Goal: Information Seeking & Learning: Learn about a topic

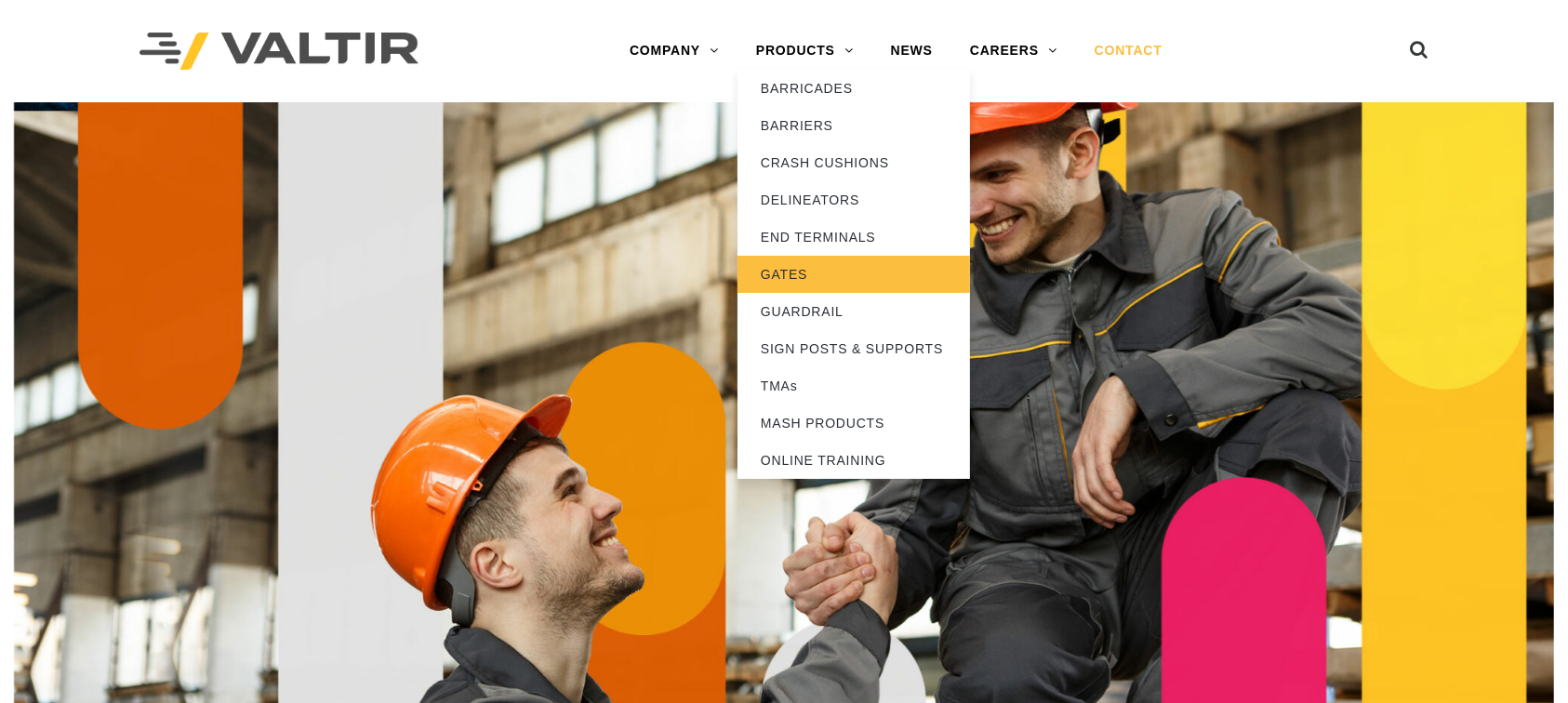
click at [800, 261] on link "GATES" at bounding box center [854, 275] width 232 height 37
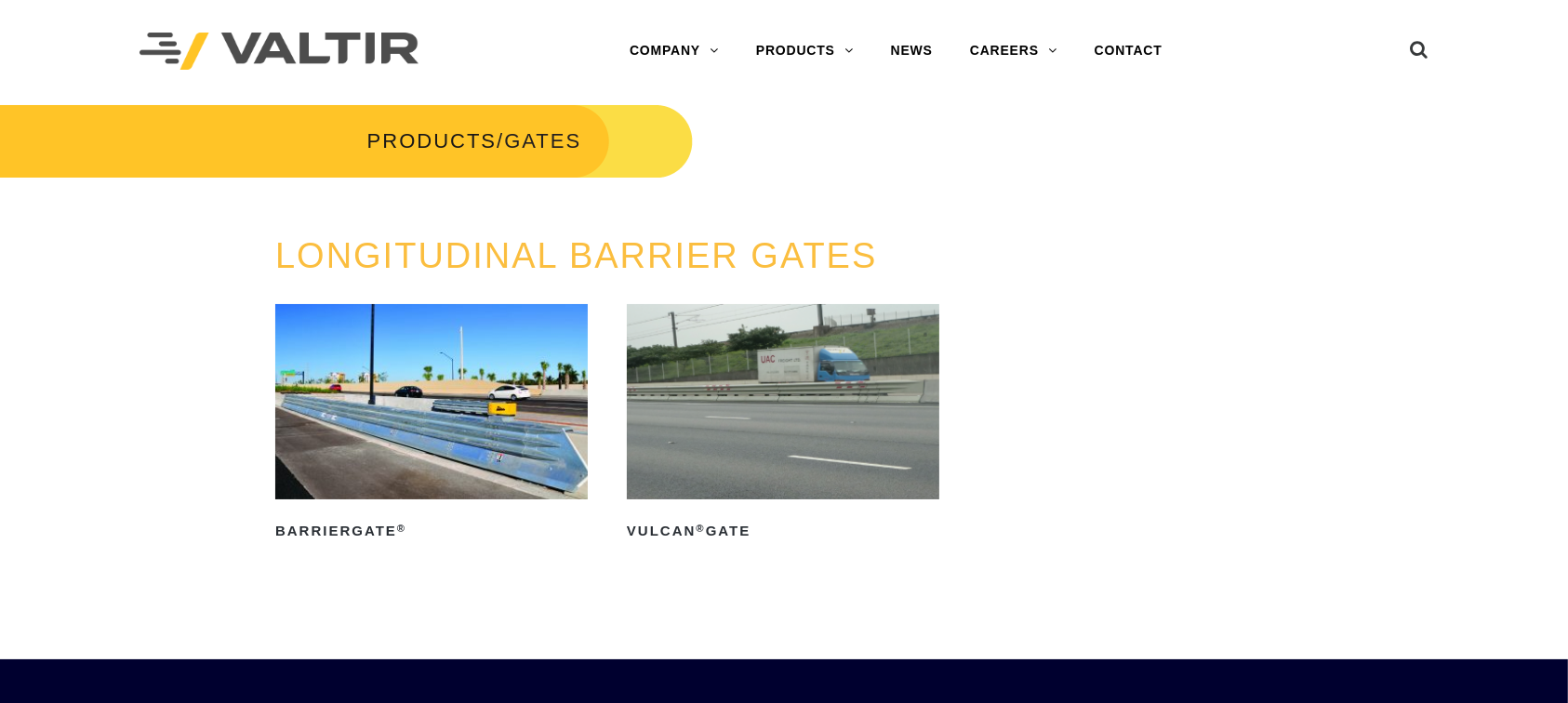
click at [725, 435] on img at bounding box center [782, 402] width 312 height 195
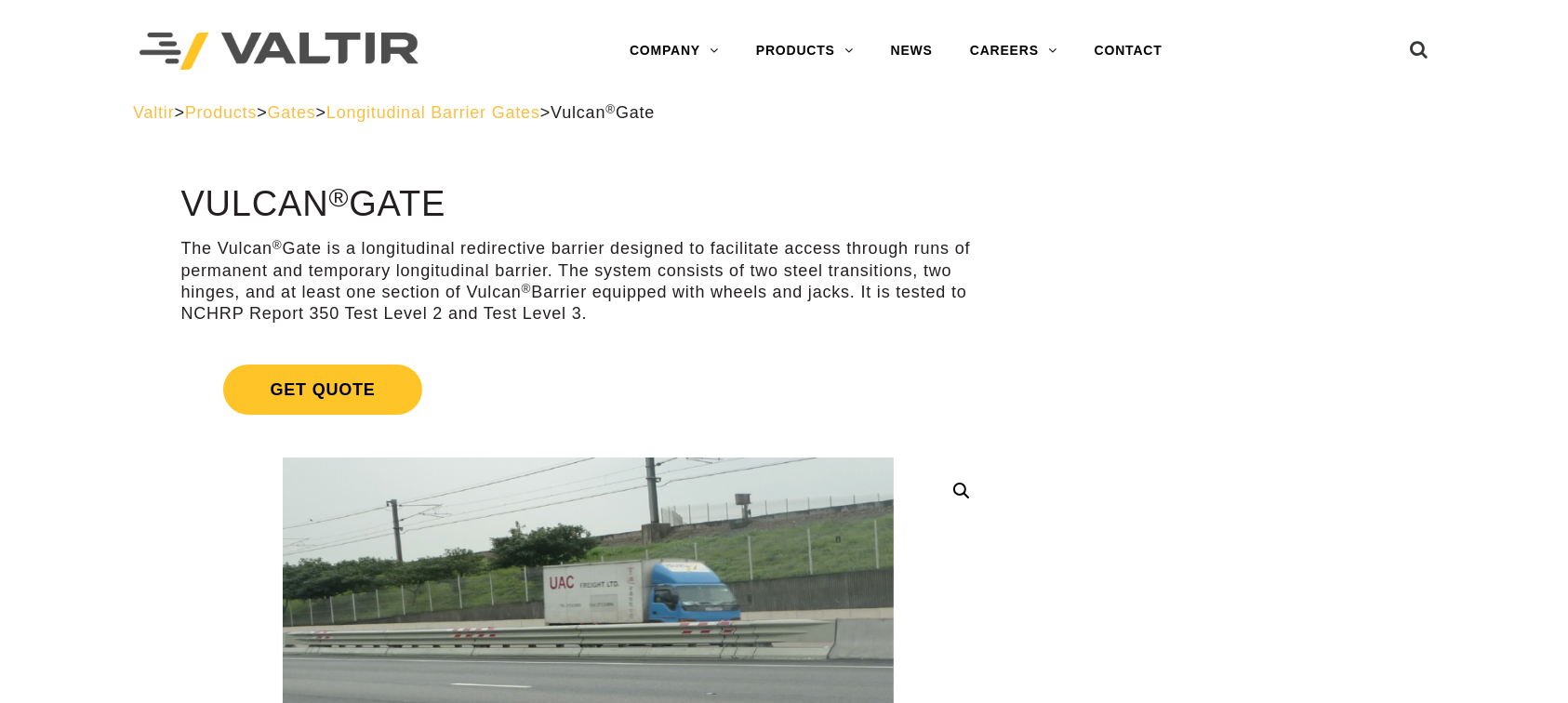
click at [541, 110] on span "Longitudinal Barrier Gates" at bounding box center [432, 112] width 214 height 19
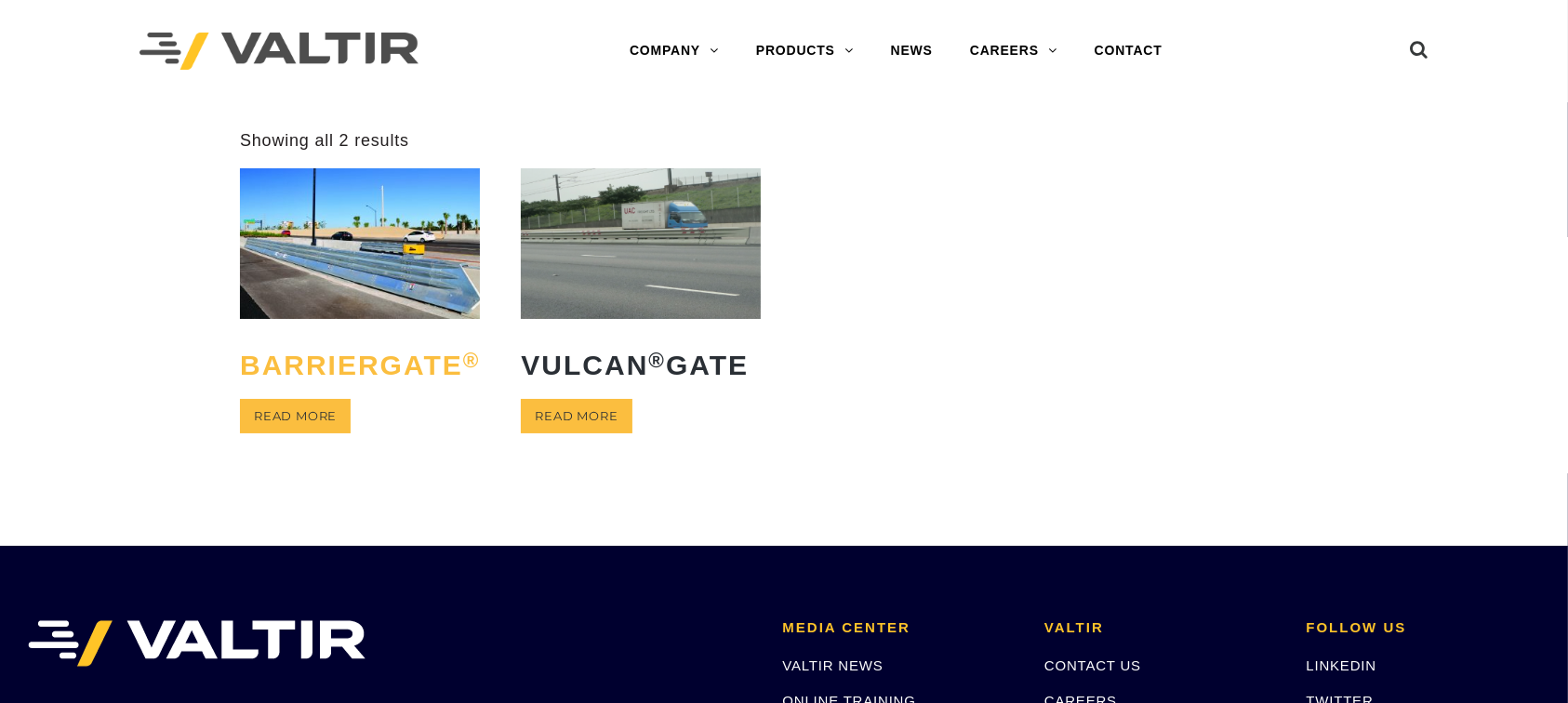
click at [266, 353] on h2 "BarrierGate ®" at bounding box center [360, 364] width 240 height 58
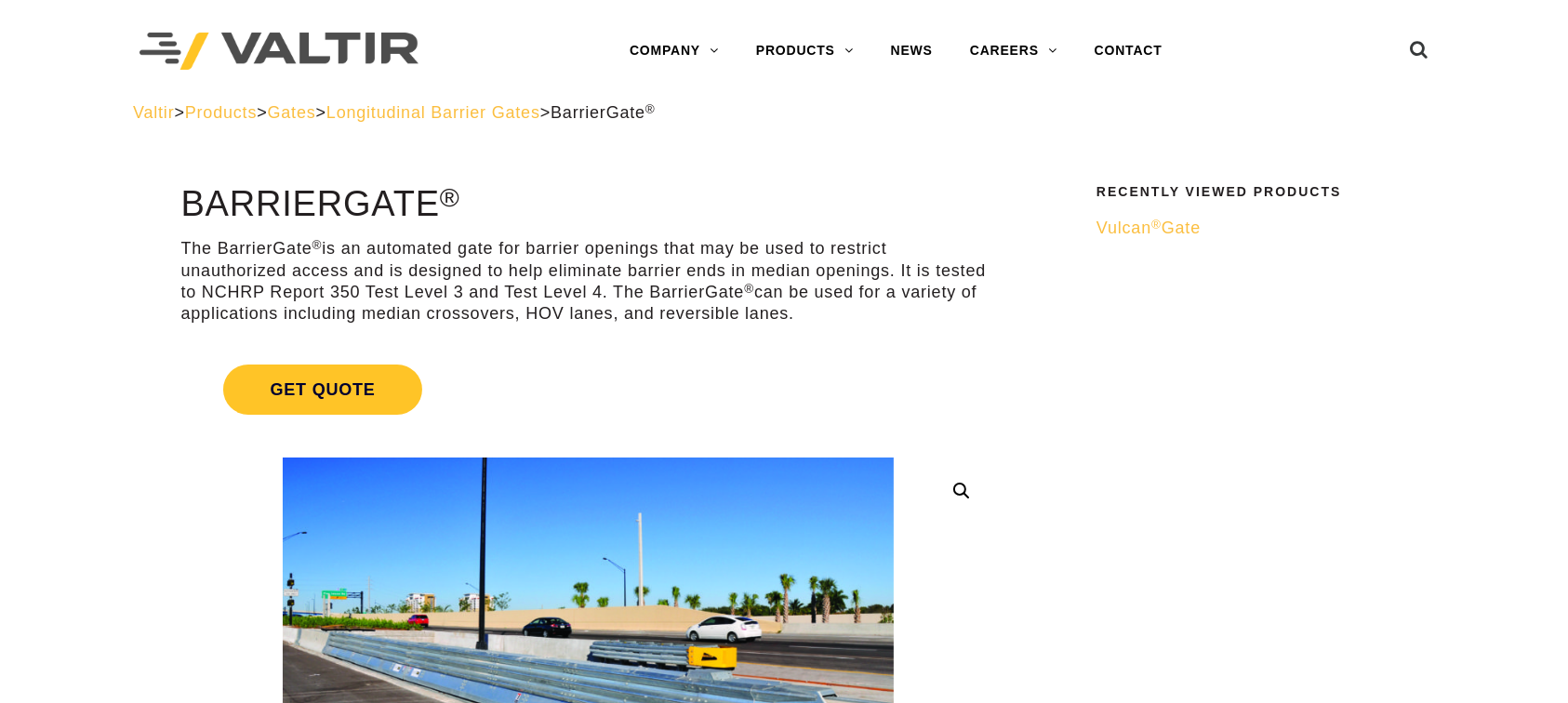
scroll to position [124, 0]
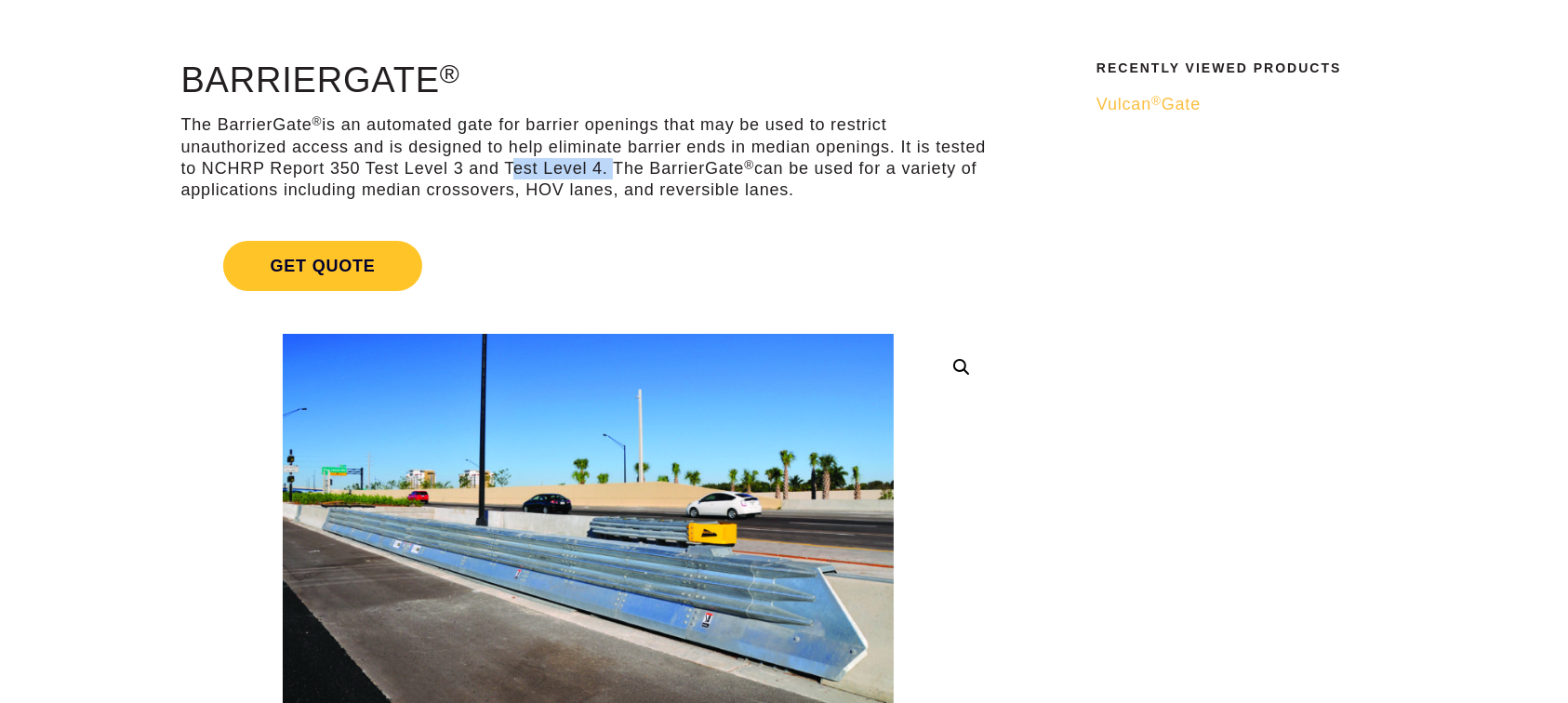
drag, startPoint x: 513, startPoint y: 169, endPoint x: 409, endPoint y: 165, distance: 104.1
click at [409, 165] on p "The BarrierGate ® is an automated gate for barrier openings that may be used to…" at bounding box center [587, 158] width 815 height 88
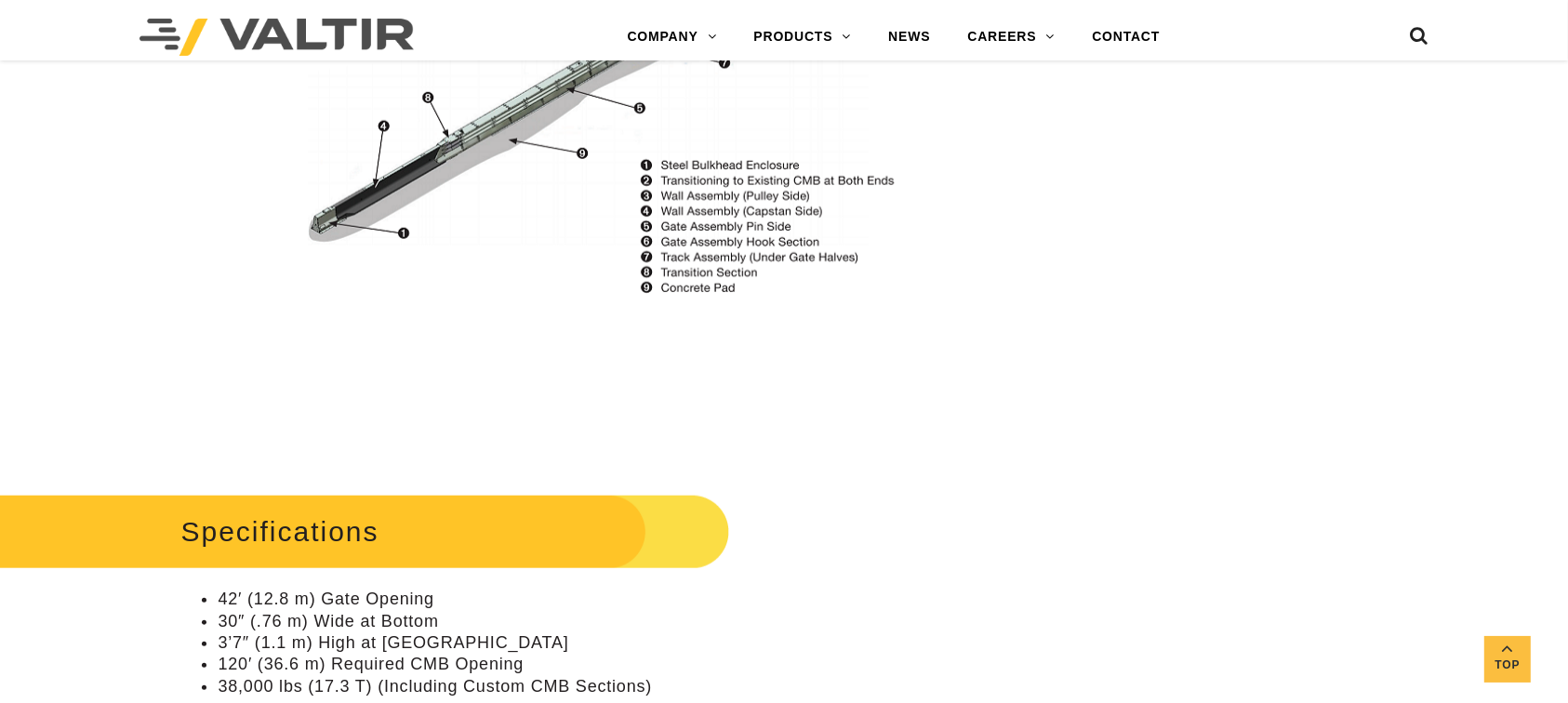
scroll to position [1859, 0]
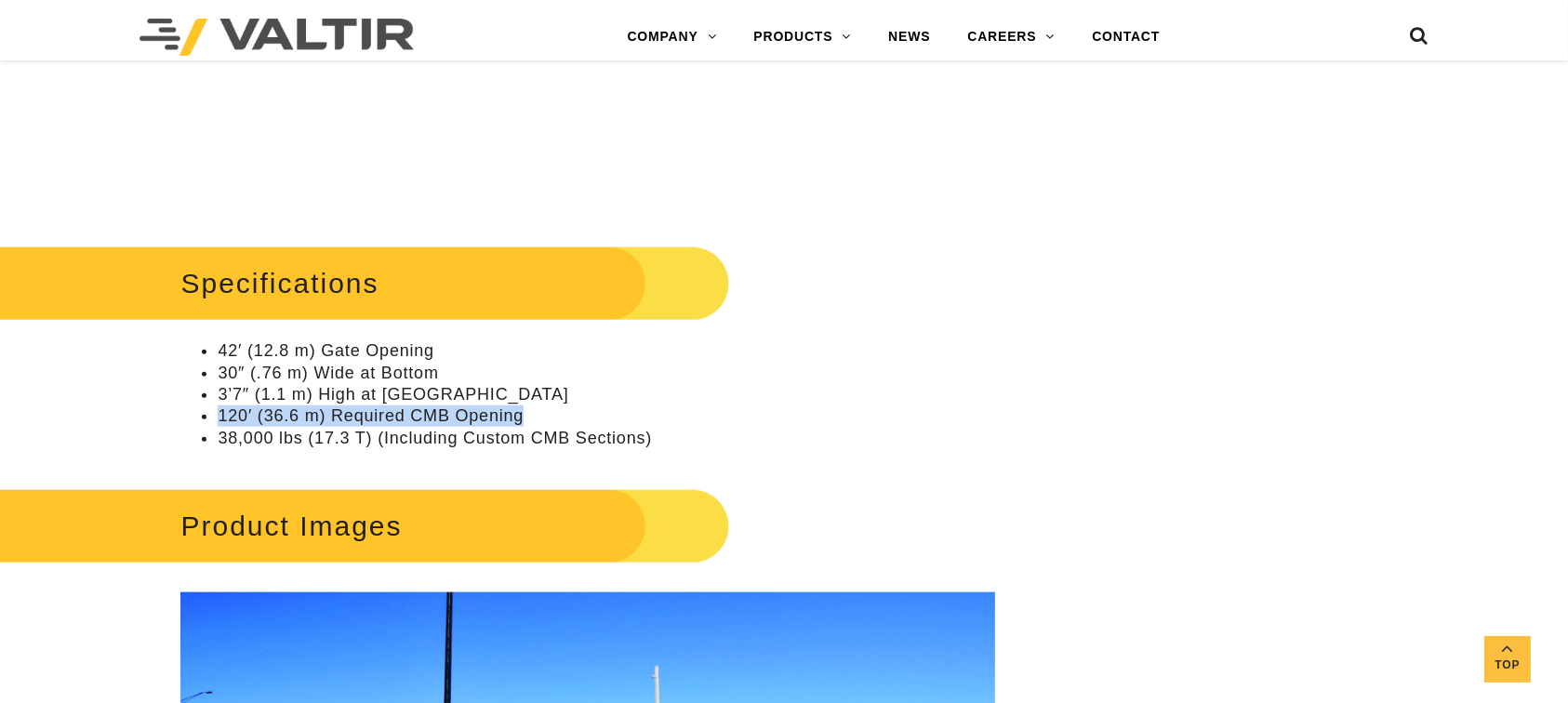
drag, startPoint x: 517, startPoint y: 418, endPoint x: 208, endPoint y: 424, distance: 309.1
click at [208, 424] on ul "42′ (12.8 m) Gate Opening 30″ (.76 m) Wide at Bottom 3’7″ (1.1 m) High at [GEOG…" at bounding box center [587, 395] width 815 height 108
click at [809, 428] on li "38,000 lbs (17.3 T) (Including Custom CMB Sections)" at bounding box center [606, 438] width 777 height 22
